Goal: Task Accomplishment & Management: Use online tool/utility

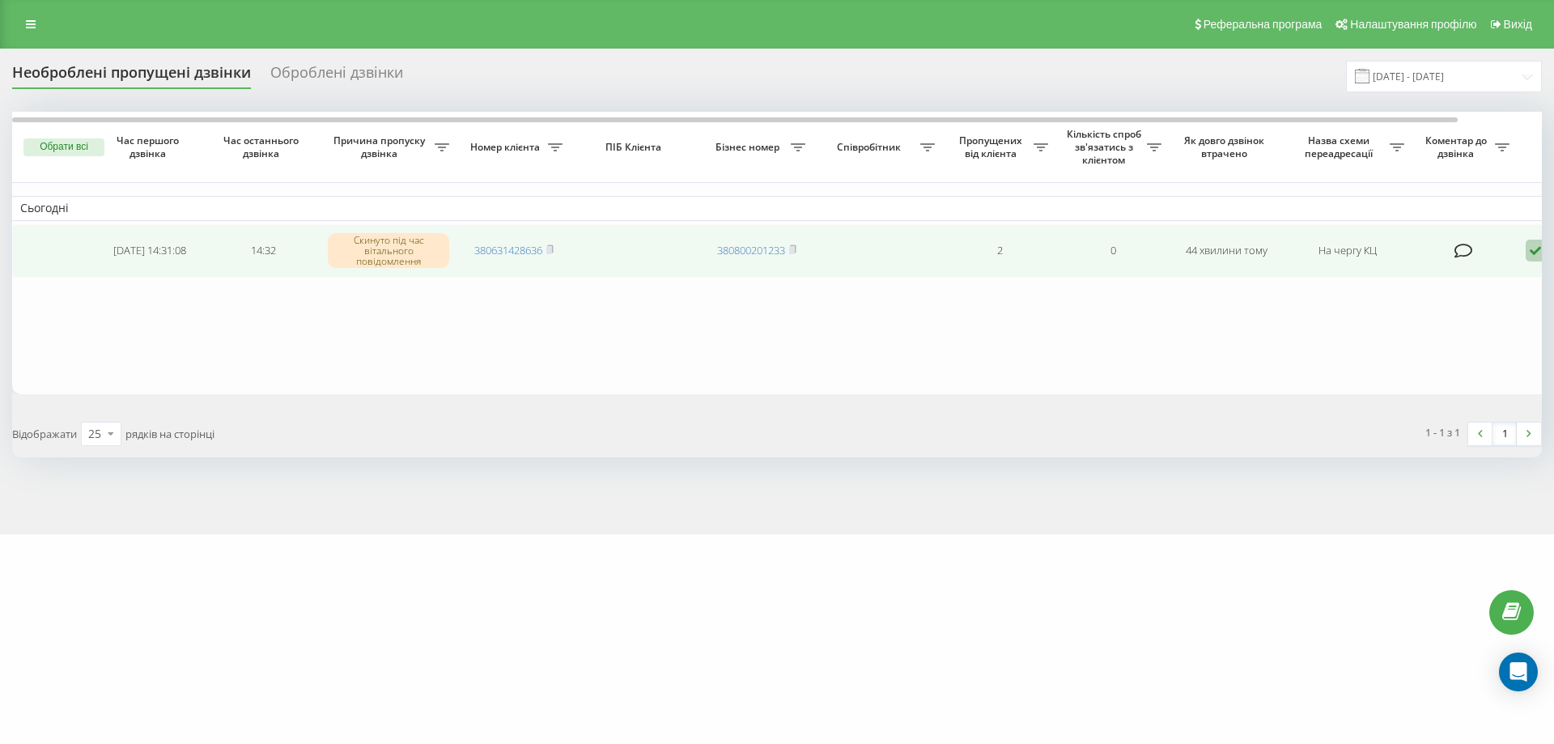
click at [1533, 249] on icon at bounding box center [1535, 251] width 19 height 22
click at [1468, 283] on div "Не вдалося зв'язатися" at bounding box center [1467, 276] width 303 height 29
click at [1531, 252] on icon at bounding box center [1535, 251] width 19 height 22
drag, startPoint x: 1452, startPoint y: 292, endPoint x: 1422, endPoint y: 271, distance: 36.0
click at [1423, 272] on div "Не вдалося зв'язатися Зв'язався з клієнтом за допомогою іншого каналу Клієнт пе…" at bounding box center [1467, 320] width 304 height 118
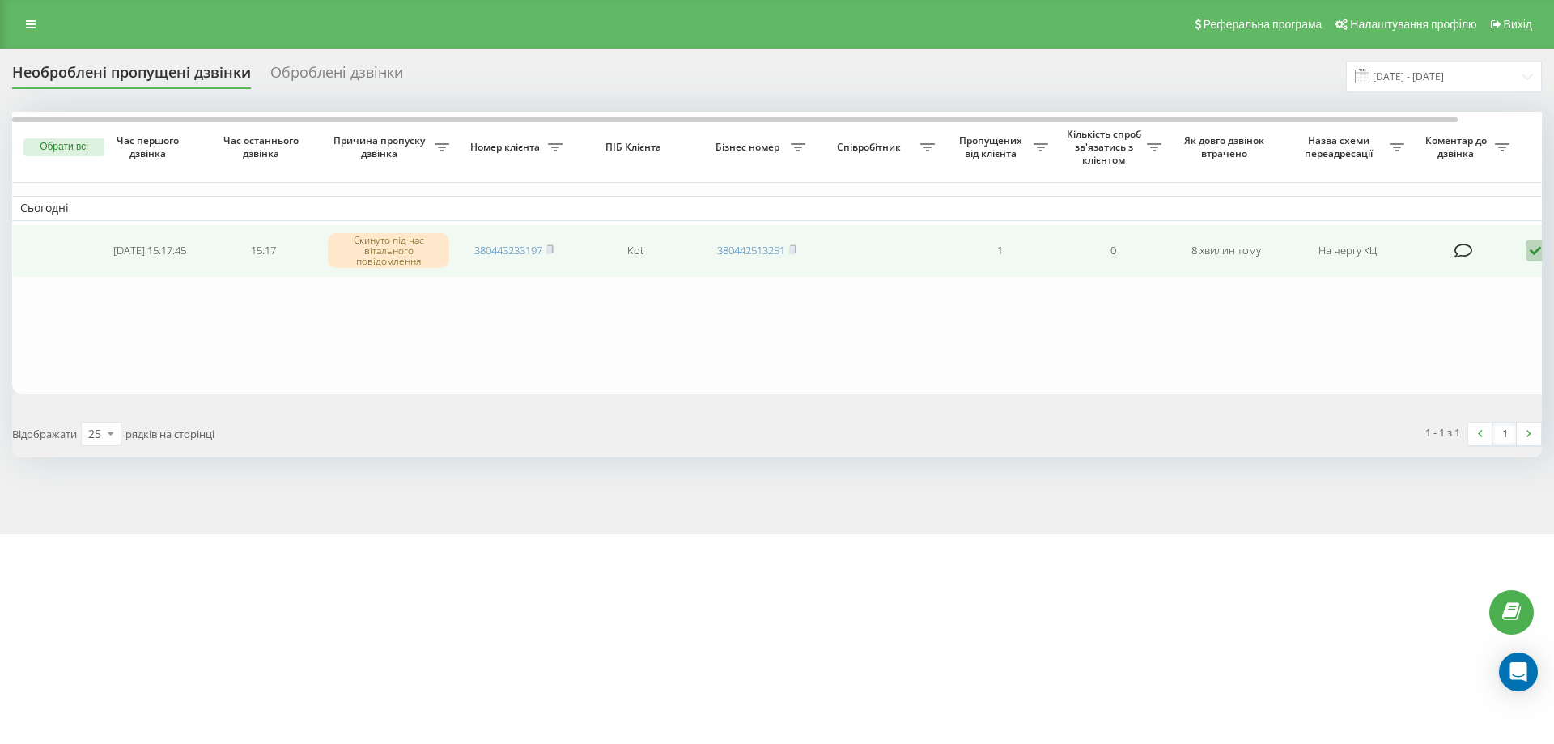
click at [1422, 271] on td at bounding box center [1465, 250] width 105 height 53
click at [1533, 248] on icon at bounding box center [1535, 251] width 19 height 22
click at [1402, 274] on span "Не вдалося зв'язатися" at bounding box center [1391, 276] width 124 height 15
click at [1536, 251] on icon at bounding box center [1535, 251] width 19 height 22
click at [1495, 285] on div "Не вдалося зв'язатися" at bounding box center [1467, 276] width 303 height 29
